Goal: Task Accomplishment & Management: Manage account settings

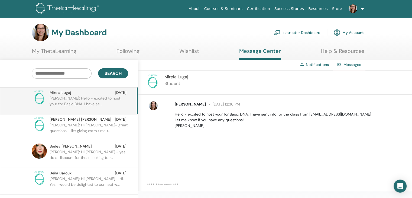
click at [78, 97] on p "Marie: Hello - excited to host your for Basic DNA. I have se..." at bounding box center [89, 103] width 78 height 16
click at [339, 8] on link "Store" at bounding box center [337, 9] width 14 height 10
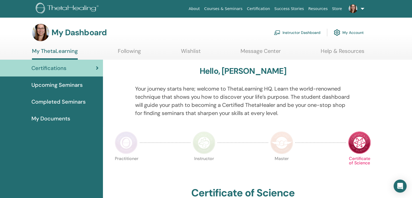
click at [302, 33] on link "Instructor Dashboard" at bounding box center [297, 33] width 47 height 12
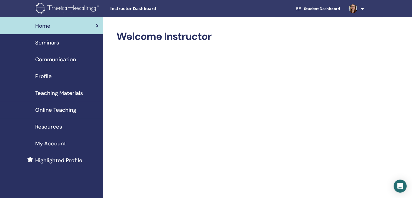
click at [51, 42] on span "Seminars" at bounding box center [47, 42] width 24 height 8
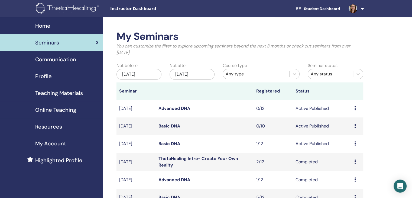
click at [168, 143] on link "Basic DNA" at bounding box center [169, 143] width 22 height 6
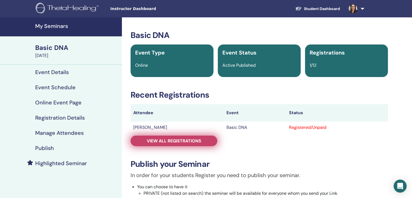
click at [178, 140] on span "View all registrations" at bounding box center [174, 141] width 54 height 6
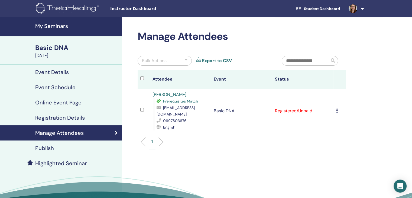
click at [175, 121] on span "0697603676" at bounding box center [175, 120] width 24 height 5
click at [187, 120] on div "0697603676" at bounding box center [182, 120] width 52 height 6
